Goal: Information Seeking & Learning: Learn about a topic

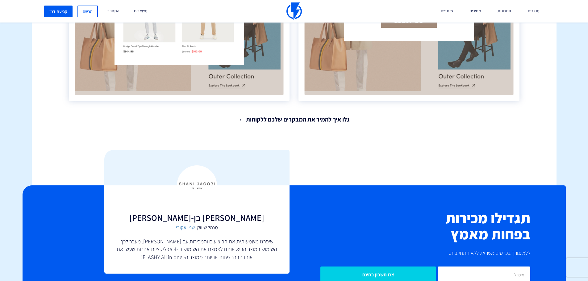
scroll to position [1327, 0]
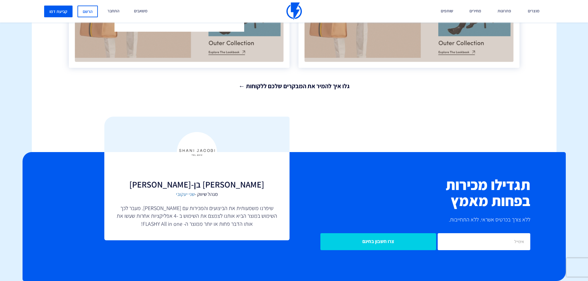
click at [361, 203] on line at bounding box center [362, 204] width 4 height 4
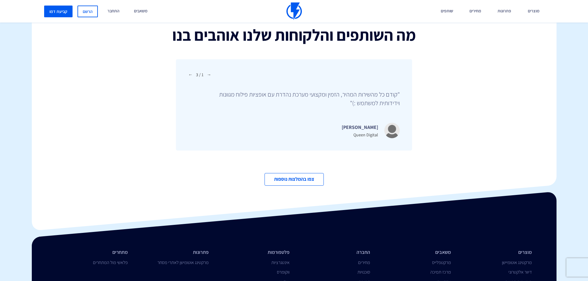
scroll to position [2128, 0]
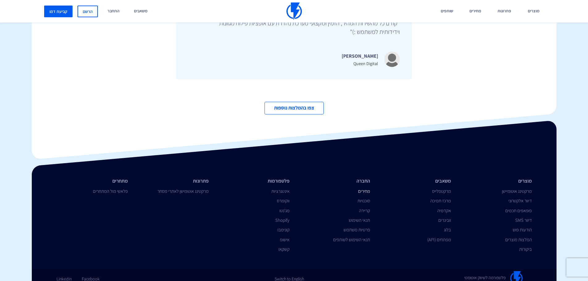
click at [365, 188] on link "מחירים" at bounding box center [364, 191] width 12 height 6
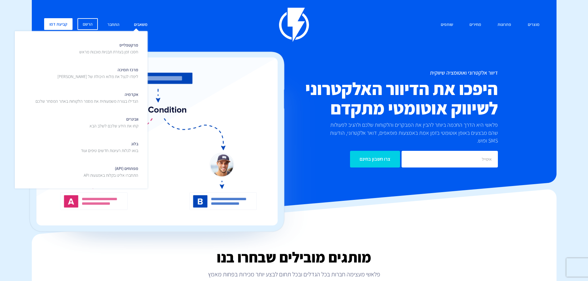
click at [140, 23] on link "משאבים" at bounding box center [140, 24] width 23 height 13
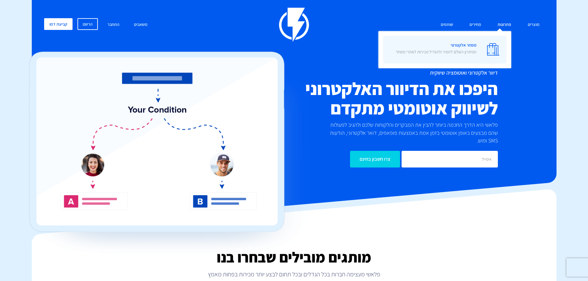
click at [473, 54] on p "הפיתרון השלם להמיר ולהגדיל מכירות לאתרי מסחר" at bounding box center [436, 52] width 81 height 6
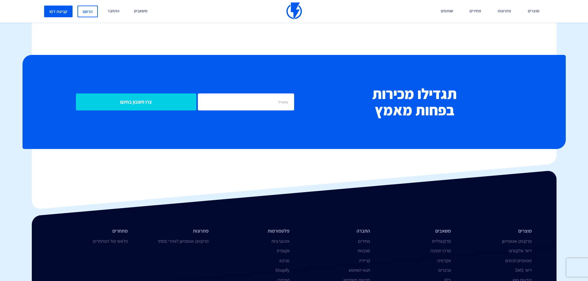
scroll to position [2597, 0]
